Goal: Navigation & Orientation: Find specific page/section

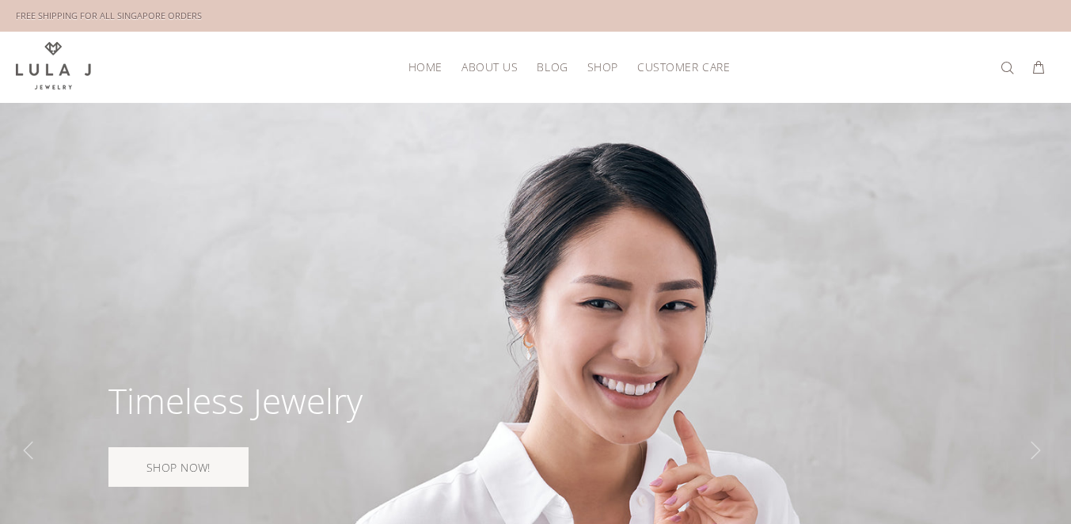
click at [474, 65] on span "About Us" at bounding box center [490, 67] width 56 height 12
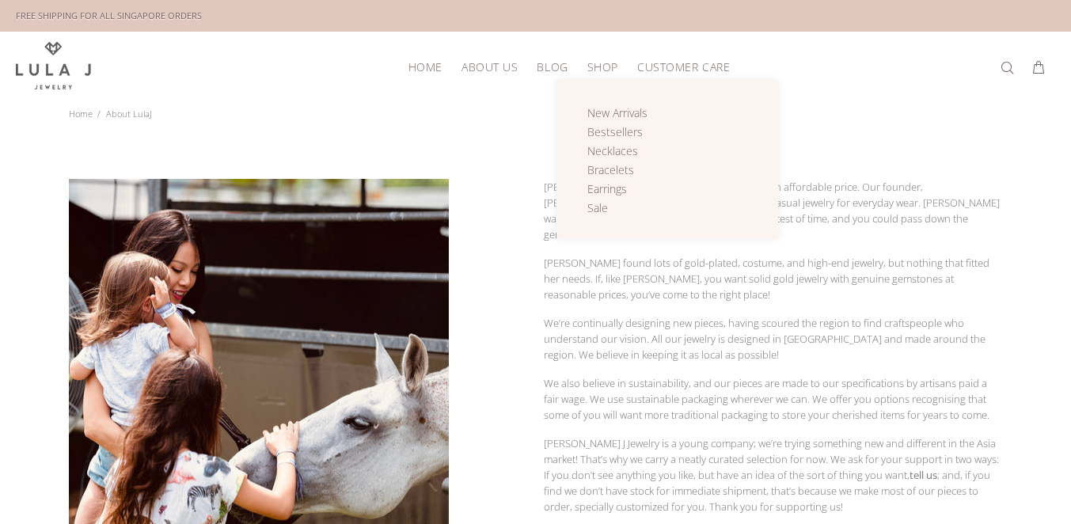
click at [592, 61] on span "Shop" at bounding box center [603, 67] width 31 height 12
click at [598, 61] on span "Shop" at bounding box center [603, 67] width 31 height 12
click at [607, 61] on span "Shop" at bounding box center [603, 67] width 31 height 12
click at [613, 112] on span "New Arrivals" at bounding box center [618, 112] width 60 height 15
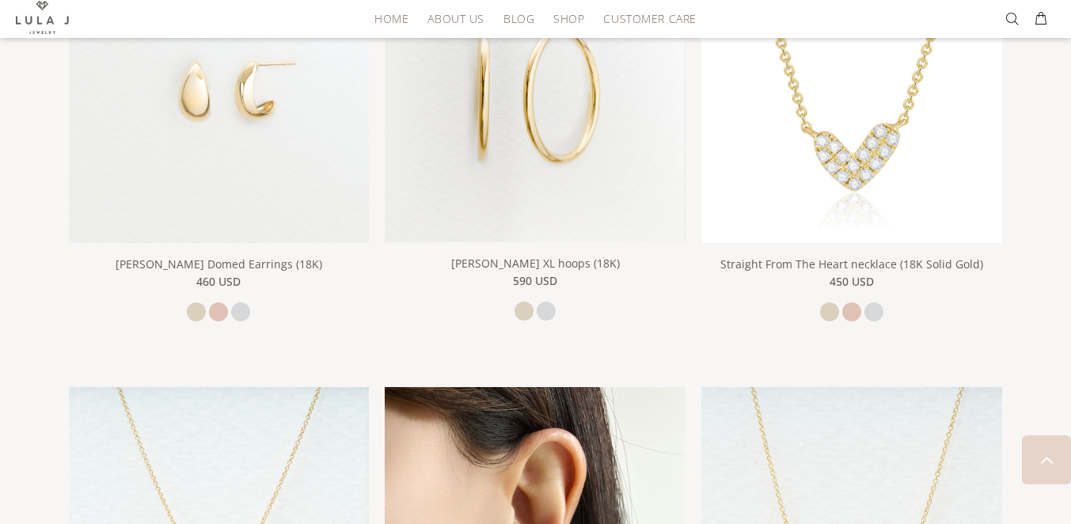
scroll to position [852, 0]
